Goal: Information Seeking & Learning: Learn about a topic

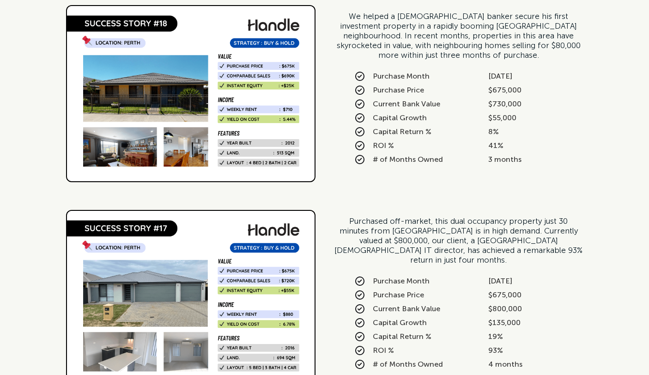
scroll to position [530, 0]
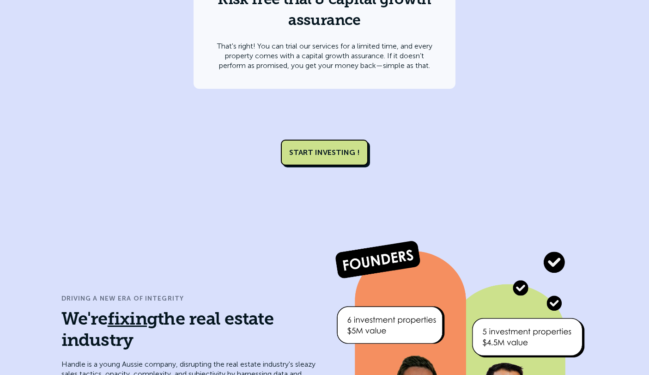
scroll to position [3635, 0]
drag, startPoint x: 425, startPoint y: 111, endPoint x: 393, endPoint y: 6, distance: 110.5
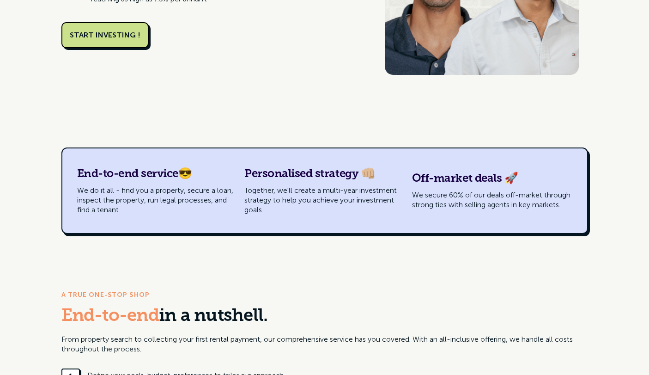
scroll to position [0, 0]
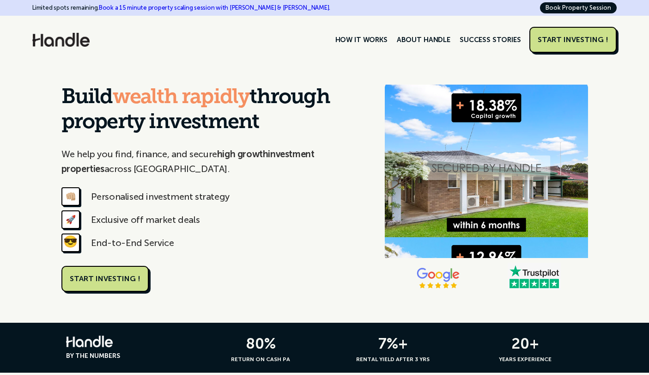
click at [50, 10] on div "Limited spots remaining. Book a 15 minute property scaling session with Nik & […" at bounding box center [181, 7] width 298 height 11
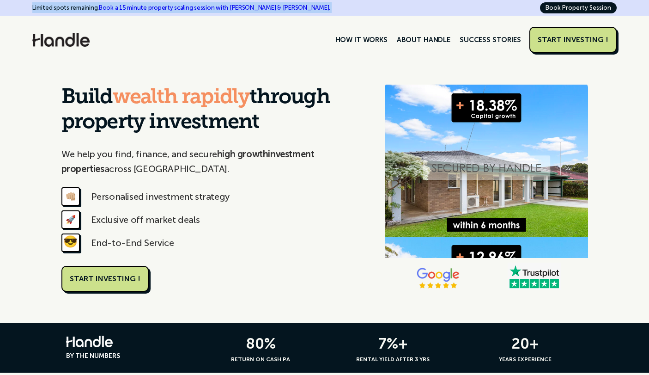
click at [50, 10] on div "Limited spots remaining. Book a 15 minute property scaling session with Nik & […" at bounding box center [181, 7] width 298 height 11
copy div "Limited spots remaining. Book a 15 minute property scaling session with Nik & […"
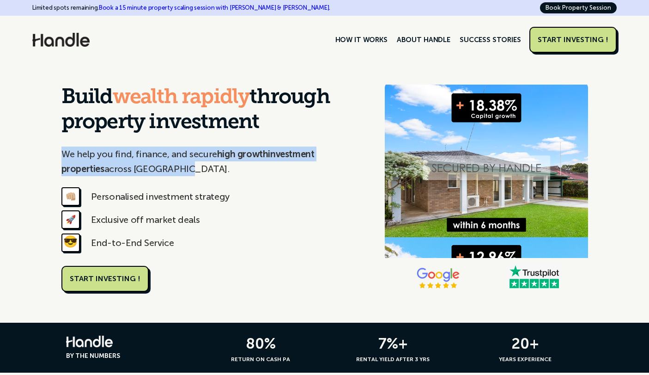
drag, startPoint x: 68, startPoint y: 151, endPoint x: 140, endPoint y: 172, distance: 75.7
click at [140, 172] on div "Build wealth rapidly through property investment We help you find, finance, and…" at bounding box center [324, 193] width 649 height 259
copy p "We help you find, finance, and secure high growth investment properties across …"
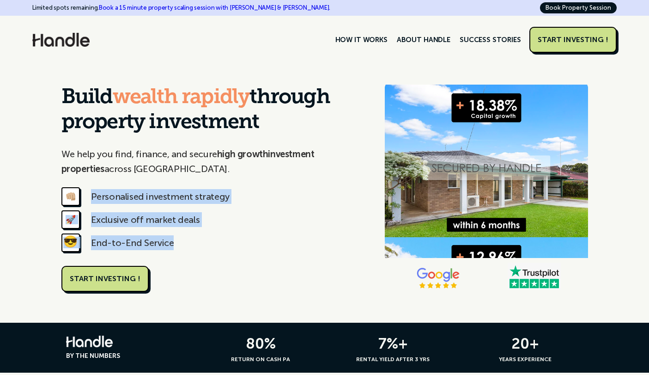
drag, startPoint x: 185, startPoint y: 241, endPoint x: 77, endPoint y: 196, distance: 116.9
click at [77, 196] on div "Build wealth rapidly through property investment We help you find, finance, and…" at bounding box center [213, 188] width 305 height 206
copy div "👊🏼 Personalised investment strategy 🚀 Exclusive off market deals 😎 End-to-End S…"
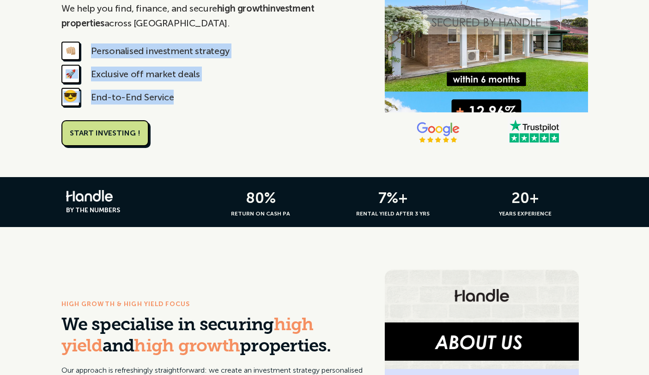
scroll to position [154, 0]
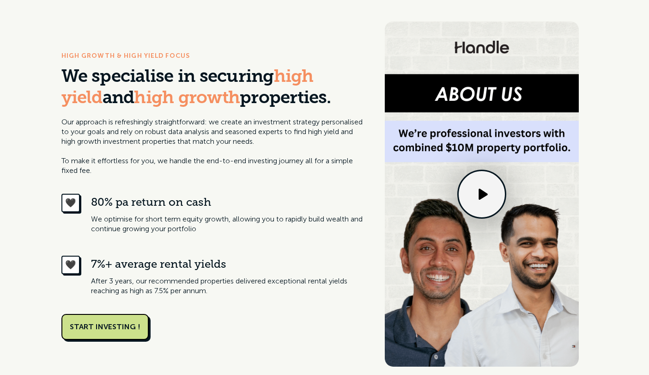
scroll to position [363, 0]
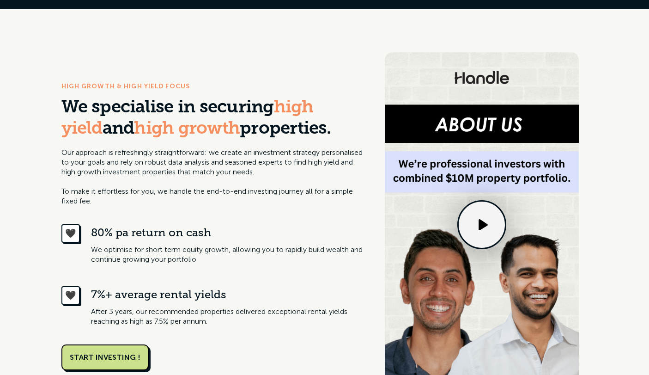
drag, startPoint x: 307, startPoint y: 129, endPoint x: 59, endPoint y: 108, distance: 248.6
click at [59, 108] on div "HIGH GROWTH & HIGH YIELD FOCUS We specialise in securing high yield and high gr…" at bounding box center [324, 225] width 649 height 432
copy h3 "We specialise in securing high yield and high growth properties."
drag, startPoint x: 197, startPoint y: 86, endPoint x: 48, endPoint y: 86, distance: 149.7
click at [48, 86] on div "HIGH GROWTH & HIGH YIELD FOCUS We specialise in securing high yield and high gr…" at bounding box center [324, 225] width 649 height 432
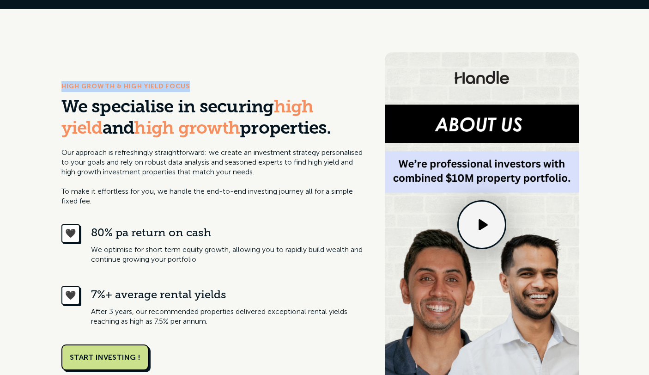
copy div "HIGH GROWTH & HIGH YIELD FOCUS"
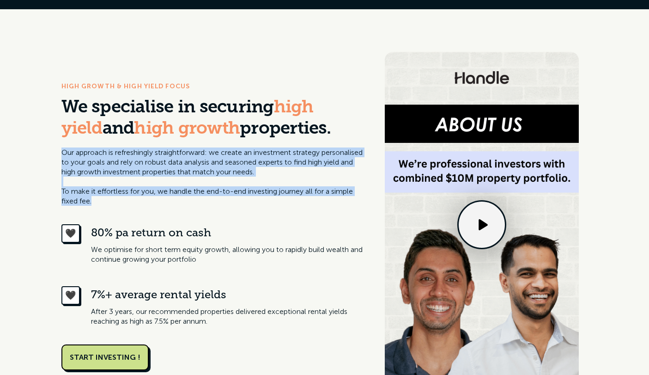
drag, startPoint x: 61, startPoint y: 151, endPoint x: 94, endPoint y: 204, distance: 62.7
click at [94, 204] on div "HIGH GROWTH & HIGH YIELD FOCUS We specialise in securing high yield and high gr…" at bounding box center [324, 225] width 649 height 432
copy p "Our approach is refreshingly straightforward: we create an investment strategy …"
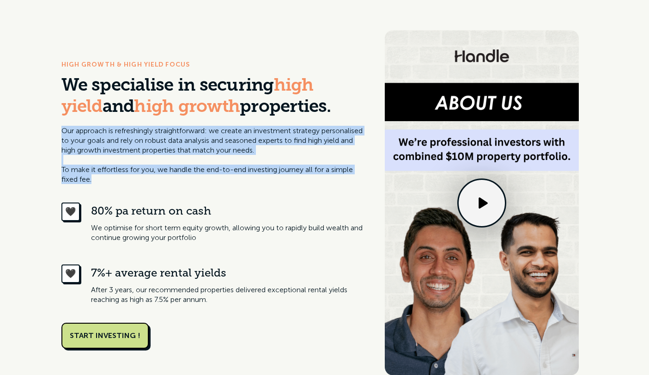
scroll to position [386, 0]
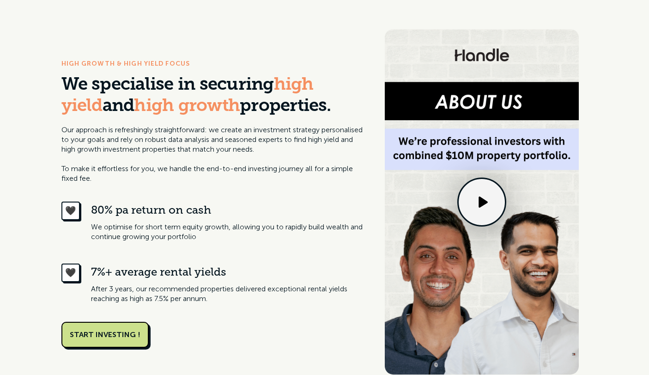
click at [221, 213] on div "80% pa return on cash" at bounding box center [228, 209] width 275 height 17
drag, startPoint x: 230, startPoint y: 213, endPoint x: 91, endPoint y: 213, distance: 138.6
click at [91, 213] on div "80% pa return on cash" at bounding box center [228, 209] width 275 height 17
copy div "80% pa return on cash"
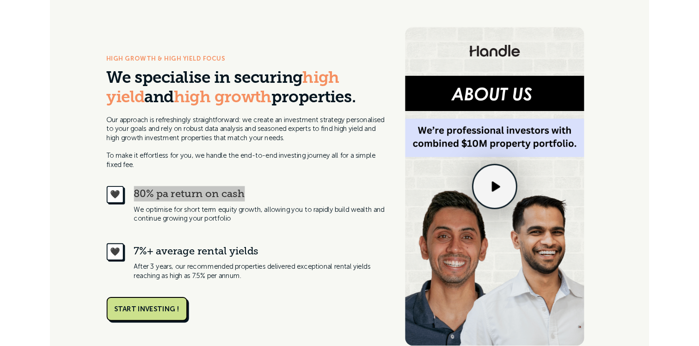
scroll to position [386, 0]
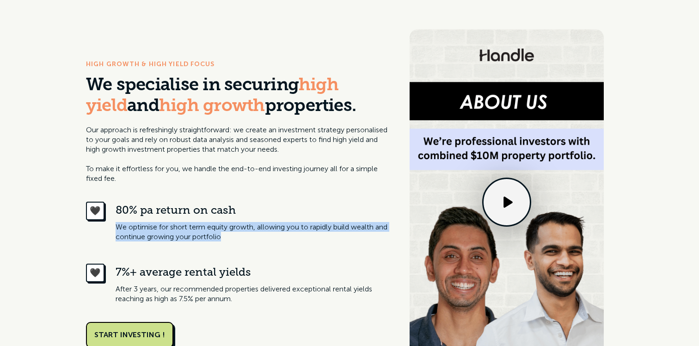
drag, startPoint x: 247, startPoint y: 237, endPoint x: 110, endPoint y: 229, distance: 137.5
click at [109, 229] on div "🖤 80% pa return on cash We optimise for short term equity growth, allowing you …" at bounding box center [238, 221] width 305 height 40
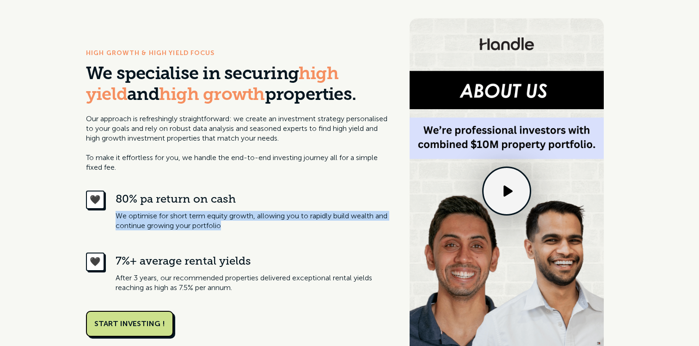
scroll to position [400, 0]
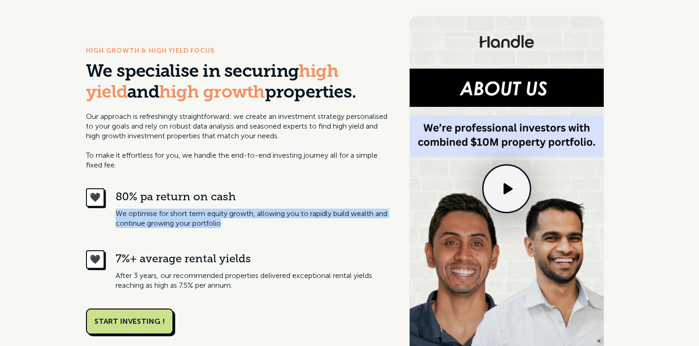
copy p "We optimise for short term equity growth, allowing you to rapidly build wealth …"
click at [518, 196] on div at bounding box center [509, 190] width 53 height 53
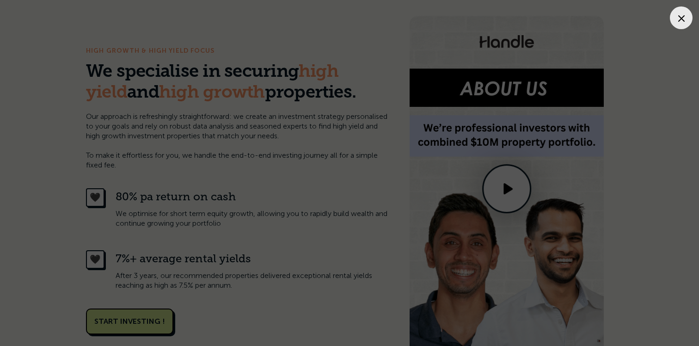
click at [576, 140] on div at bounding box center [349, 203] width 680 height 388
click at [63, 96] on div at bounding box center [349, 203] width 680 height 388
click at [649, 24] on div at bounding box center [680, 17] width 23 height 23
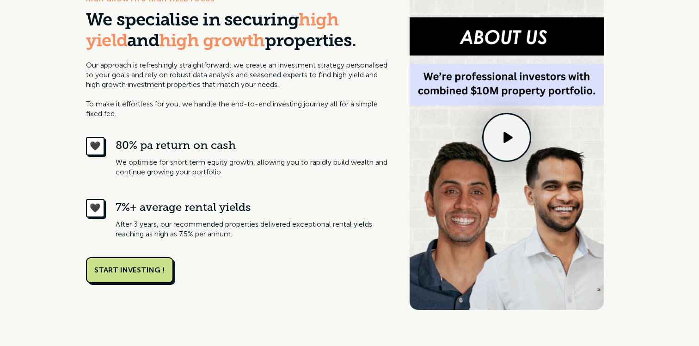
scroll to position [452, 0]
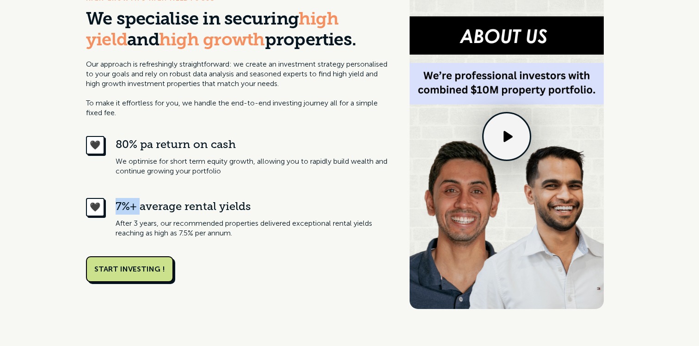
drag, startPoint x: 114, startPoint y: 205, endPoint x: 138, endPoint y: 205, distance: 24.0
click at [138, 205] on div "🖤 7%+ average rental yields After 3 years, our recommended properties delivered…" at bounding box center [238, 218] width 305 height 40
copy div "7%+"
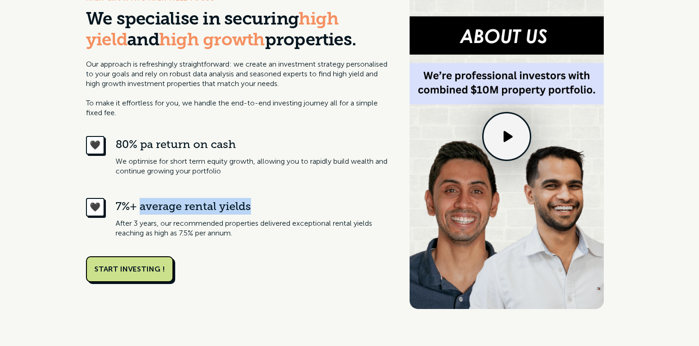
drag, startPoint x: 255, startPoint y: 201, endPoint x: 141, endPoint y: 201, distance: 114.6
click at [141, 201] on div "7%+ average rental yields" at bounding box center [253, 206] width 275 height 17
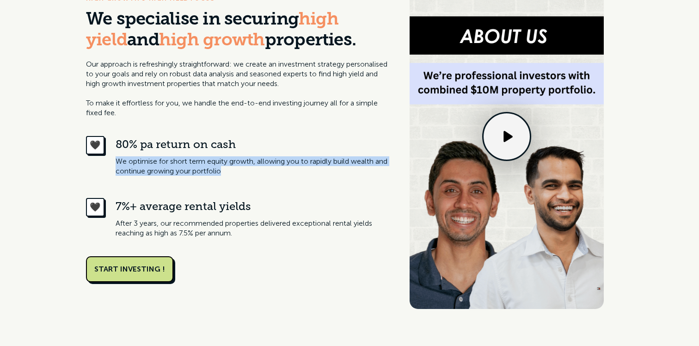
drag, startPoint x: 249, startPoint y: 168, endPoint x: 115, endPoint y: 160, distance: 133.8
click at [115, 160] on div "🖤 80% pa return on cash We optimise for short term equity growth, allowing you …" at bounding box center [238, 156] width 305 height 40
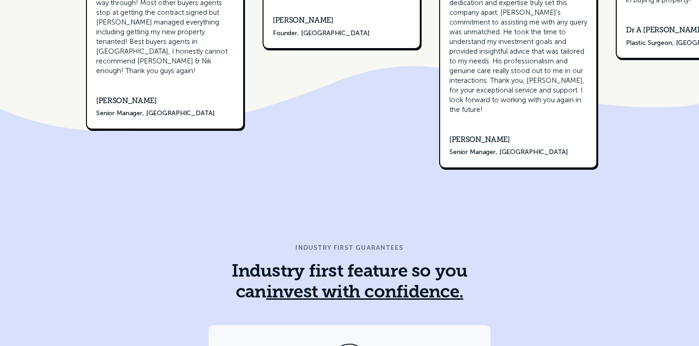
scroll to position [3287, 0]
